Goal: Find specific page/section: Find specific page/section

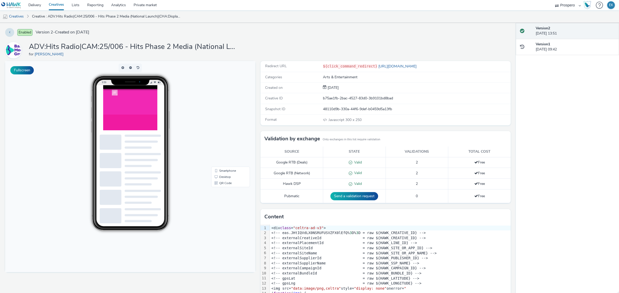
click at [134, 129] on div at bounding box center [412, 225] width 619 height 280
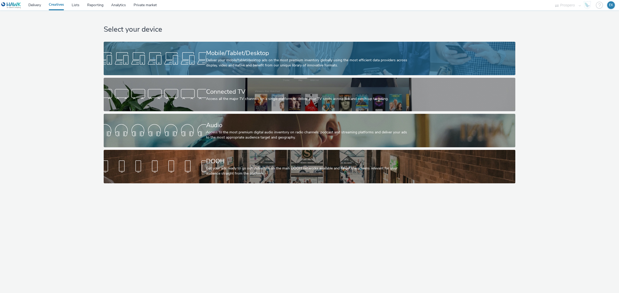
click at [222, 55] on div "Mobile/Tablet/Desktop" at bounding box center [308, 53] width 205 height 9
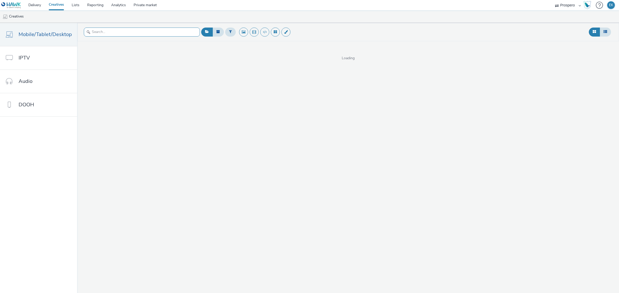
click at [138, 29] on input "text" at bounding box center [142, 32] width 116 height 9
type input "mobsta"
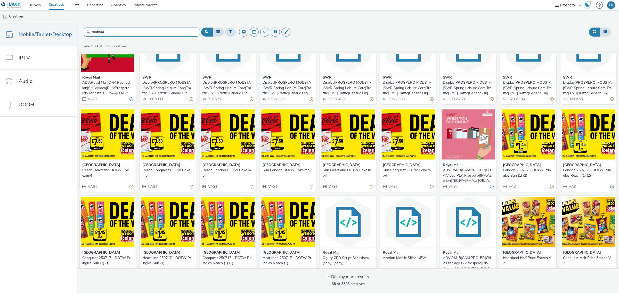
scroll to position [129, 0]
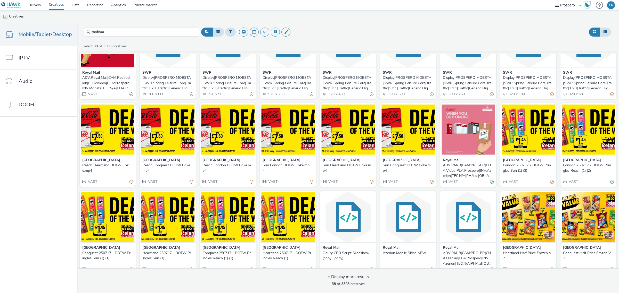
click at [570, 167] on div "London 250717 - DOTW Pringles Reach (1) (2)" at bounding box center [587, 168] width 49 height 11
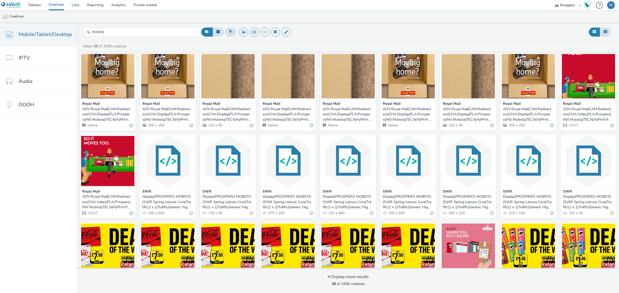
scroll to position [0, 0]
